Goal: Find specific page/section: Find specific page/section

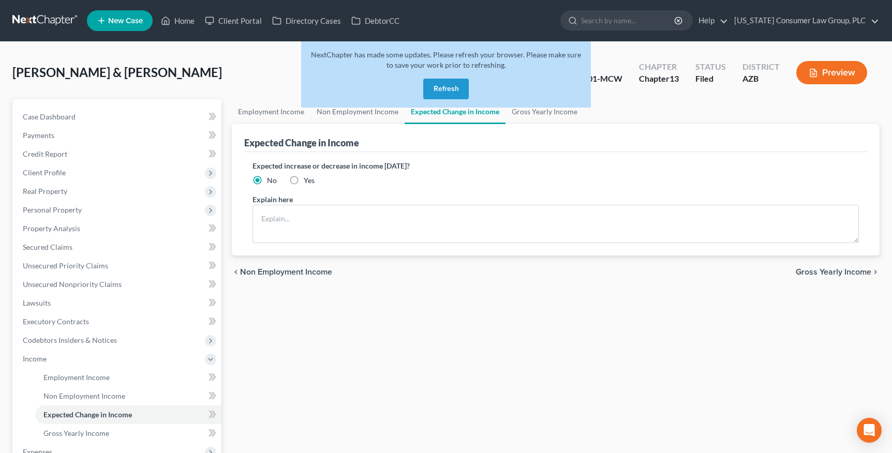
click at [438, 96] on button "Refresh" at bounding box center [446, 89] width 46 height 21
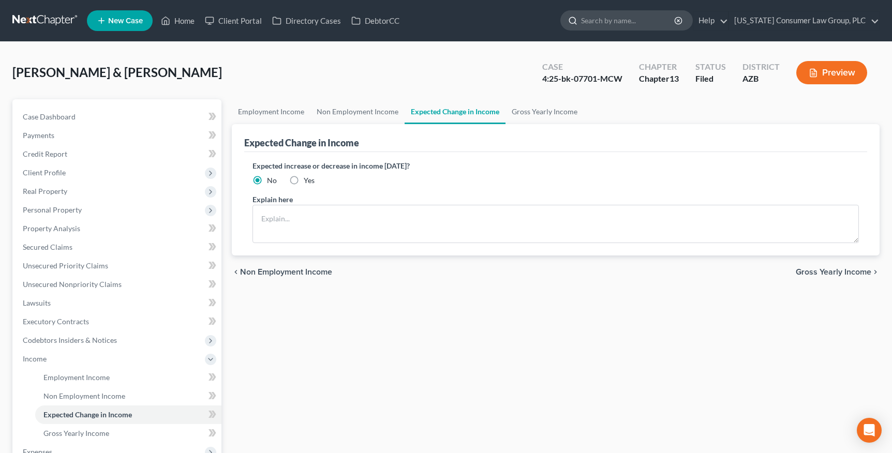
click at [660, 23] on input "search" at bounding box center [628, 20] width 95 height 19
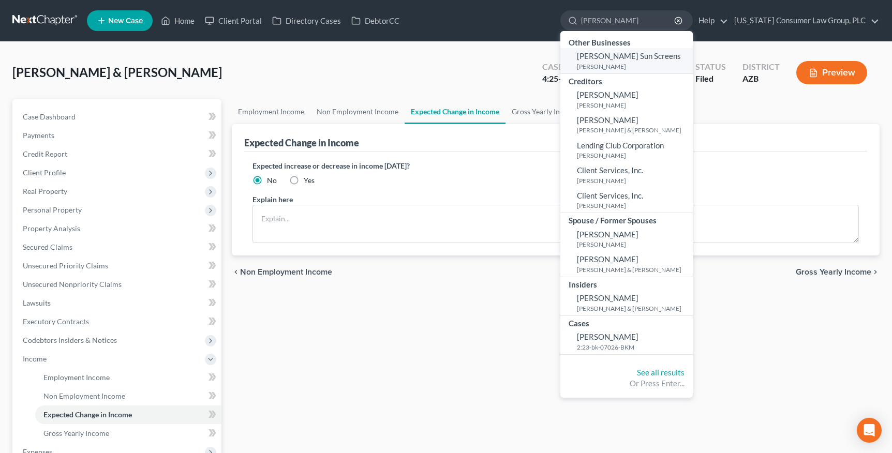
type input "[PERSON_NAME]"
click at [614, 64] on small "[PERSON_NAME]" at bounding box center [633, 66] width 113 height 9
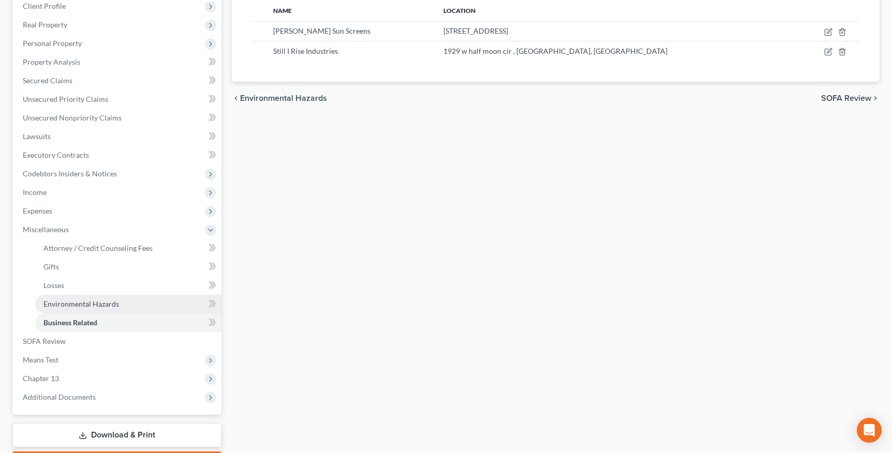
scroll to position [169, 0]
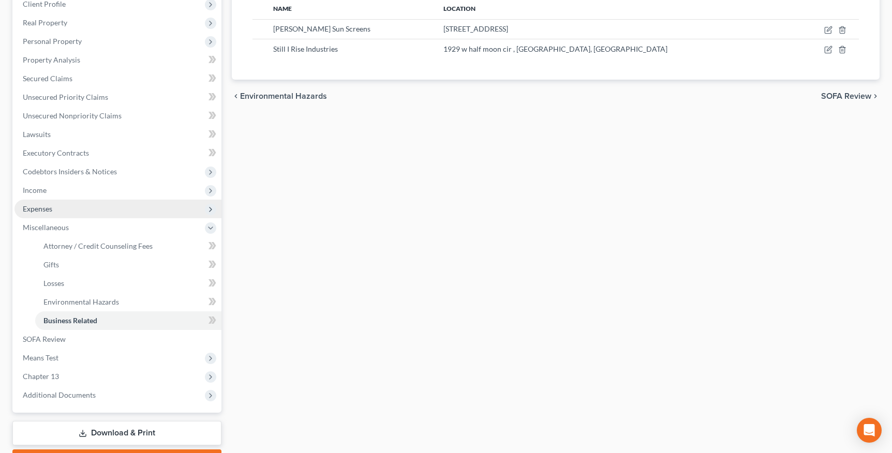
click at [47, 212] on span "Expenses" at bounding box center [37, 208] width 29 height 9
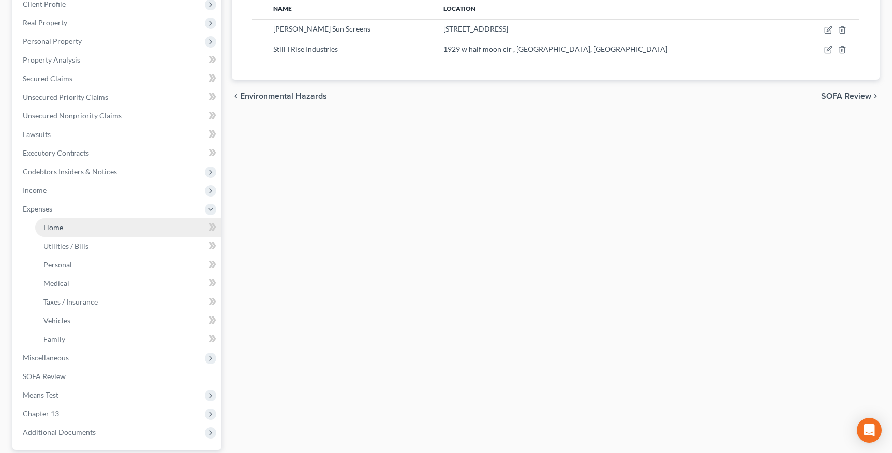
click at [50, 225] on span "Home" at bounding box center [53, 227] width 20 height 9
